Goal: Subscribe to service/newsletter

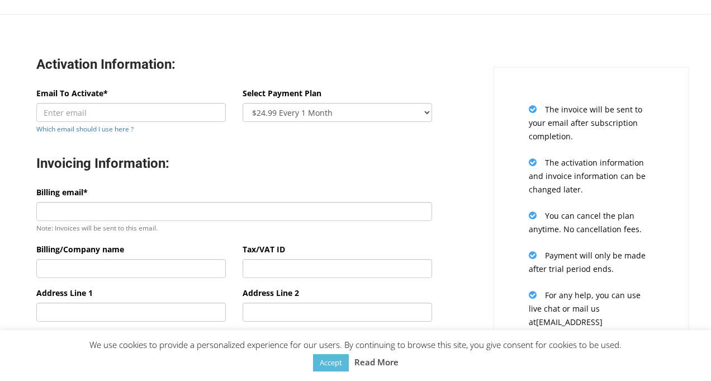
scroll to position [126, 0]
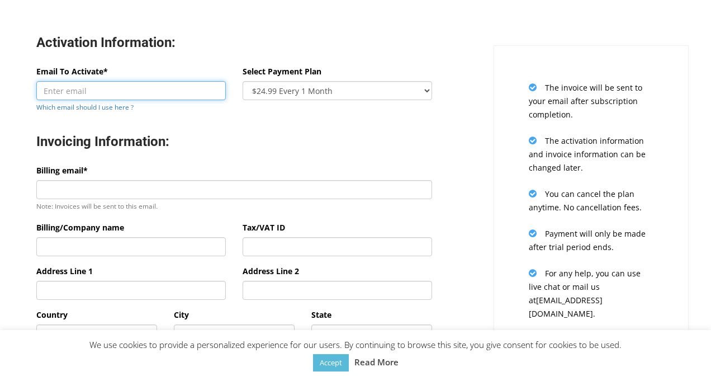
click at [119, 93] on input "Email To Activate*" at bounding box center [130, 90] width 189 height 19
click at [307, 151] on div "Invoicing Information:" at bounding box center [234, 143] width 412 height 42
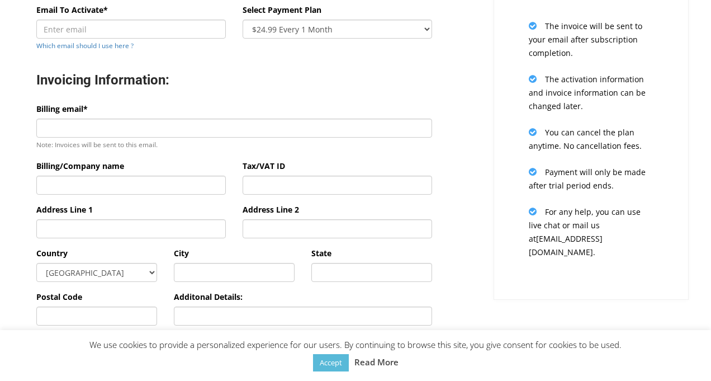
scroll to position [0, 0]
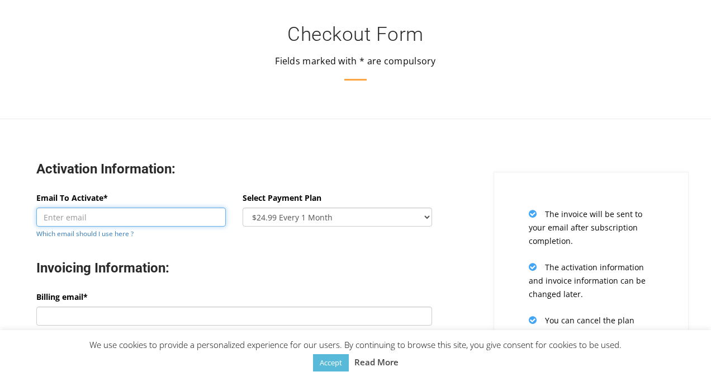
click at [80, 224] on input "Email To Activate*" at bounding box center [130, 216] width 189 height 19
paste input "[EMAIL_ADDRESS][DOMAIN_NAME]"
type input "[EMAIL_ADDRESS][DOMAIN_NAME]"
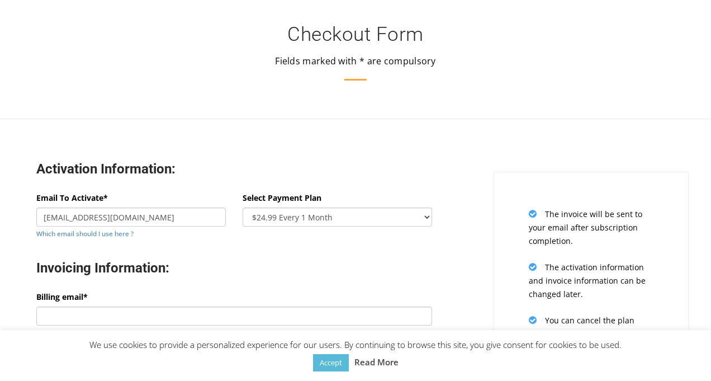
click at [183, 151] on div "Activation Information:" at bounding box center [234, 170] width 412 height 42
click at [273, 224] on select "$24.99 Every 1 Month $65.97 Every 3 Month ($21.99 / Month) $131.95 Every 6 Mont…" at bounding box center [337, 216] width 189 height 19
select select "oneyear"
click at [243, 207] on select "$24.99 Every 1 Month $65.97 Every 3 Month ($21.99 / Month) $131.95 Every 6 Mont…" at bounding box center [337, 216] width 189 height 19
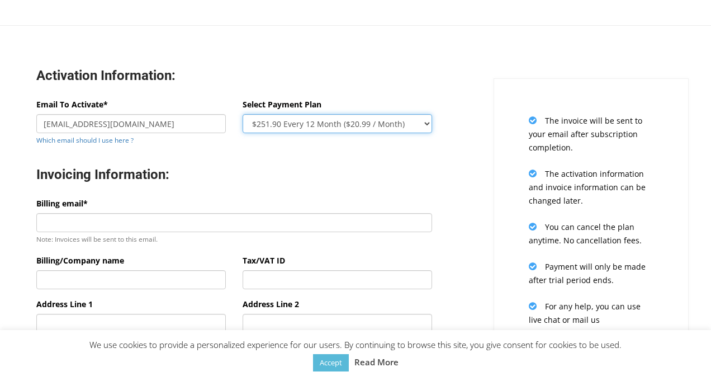
scroll to position [177, 0]
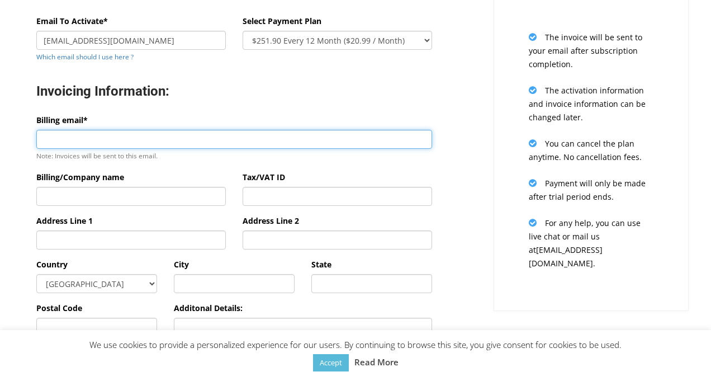
click at [75, 134] on input "Billing email*" at bounding box center [234, 139] width 396 height 19
type input "[PERSON_NAME][EMAIL_ADDRESS][DOMAIN_NAME]"
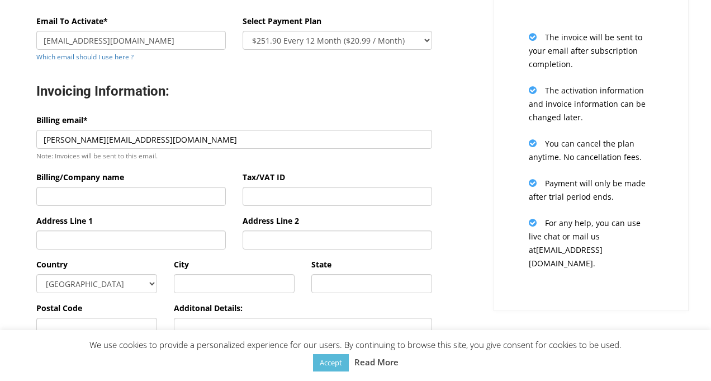
click at [19, 189] on div "Activation Information: Email To Activate* [EMAIL_ADDRESS][DOMAIN_NAME] Which e…" at bounding box center [234, 205] width 485 height 489
click at [98, 201] on input "Billing/Company name" at bounding box center [130, 196] width 189 height 19
type input "Zenwork Inc."
type input "[STREET_ADDRESS]"
select select "US"
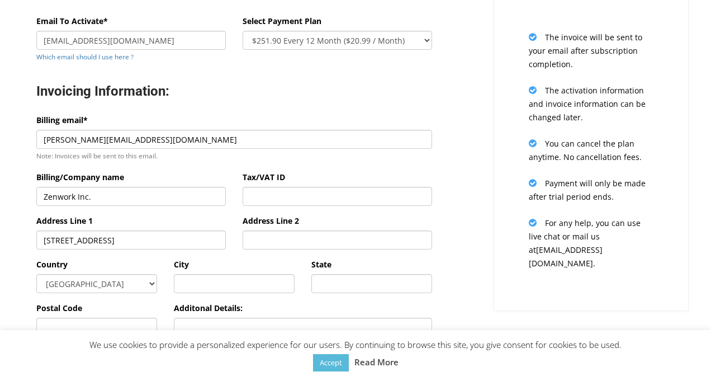
type input "[GEOGRAPHIC_DATA]"
type input "[US_STATE]"
type input "72701"
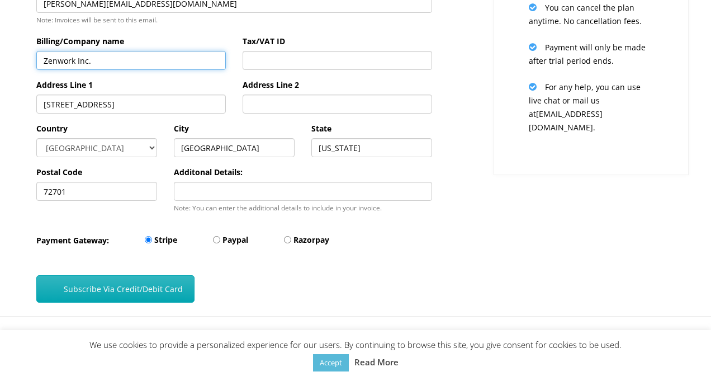
type input "Zenwork Inc."
click at [135, 299] on button "Subscribe Via Credit/Debit Card" at bounding box center [115, 288] width 158 height 27
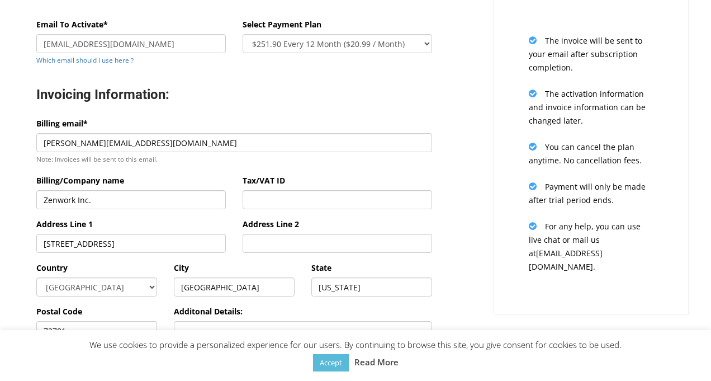
scroll to position [170, 0]
